Goal: Task Accomplishment & Management: Use online tool/utility

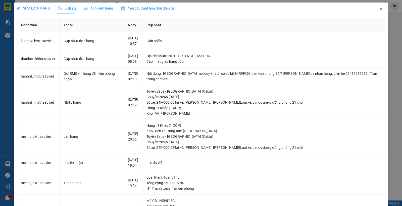
click at [377, 6] on span "Close" at bounding box center [381, 10] width 14 height 14
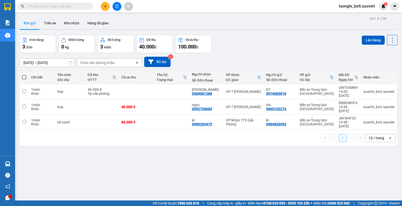
click at [374, 6] on span "luongtv_bxtt.saoviet" at bounding box center [357, 6] width 44 height 6
click at [355, 14] on span "Đăng xuất" at bounding box center [359, 16] width 34 height 6
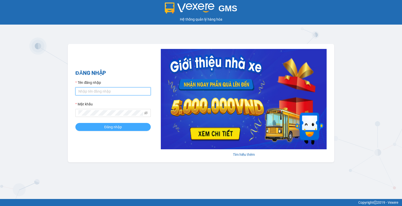
type input "luongtv_bxtt.saoviet"
click at [99, 124] on button "Đăng nhập" at bounding box center [112, 127] width 75 height 8
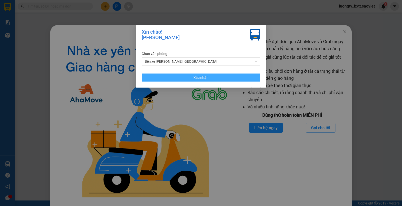
click at [212, 81] on button "Xác nhận" at bounding box center [201, 78] width 119 height 8
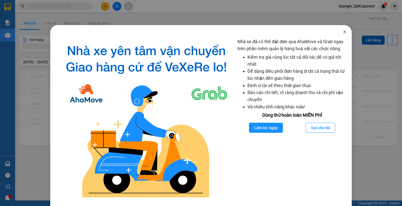
click at [343, 31] on icon "close" at bounding box center [345, 32] width 4 height 4
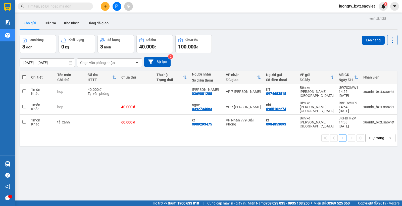
click at [360, 7] on span "luongtv_bxtt.saoviet" at bounding box center [357, 6] width 44 height 6
click at [351, 14] on span "Đăng xuất" at bounding box center [359, 16] width 34 height 6
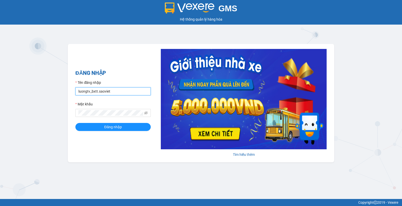
drag, startPoint x: 110, startPoint y: 91, endPoint x: 112, endPoint y: 93, distance: 3.1
click at [110, 91] on input "luongtv_bxtt.saoviet" at bounding box center [112, 91] width 75 height 8
type input "xuanht_bxtt.saoviet"
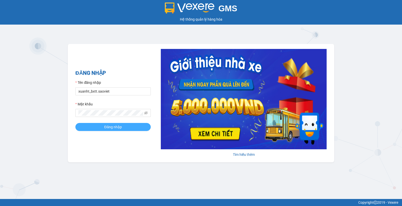
click at [117, 130] on span "Đăng nhập" at bounding box center [113, 127] width 18 height 6
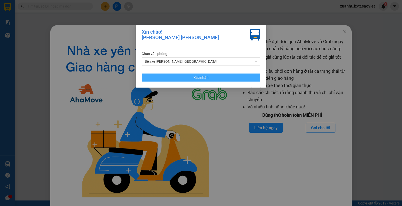
click at [219, 75] on button "Xác nhận" at bounding box center [201, 78] width 119 height 8
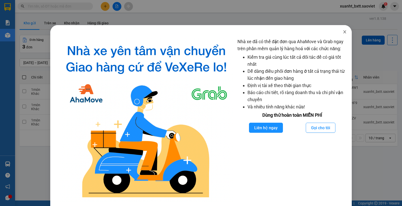
drag, startPoint x: 340, startPoint y: 31, endPoint x: 308, endPoint y: 33, distance: 31.7
click at [343, 31] on icon "close" at bounding box center [345, 32] width 4 height 4
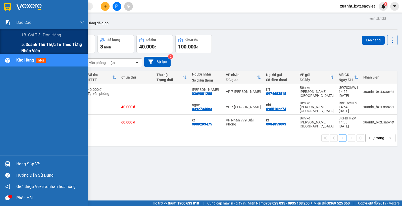
click at [49, 48] on span "5. Doanh thu thực tế theo từng nhân viên" at bounding box center [52, 47] width 63 height 13
